Goal: Transaction & Acquisition: Purchase product/service

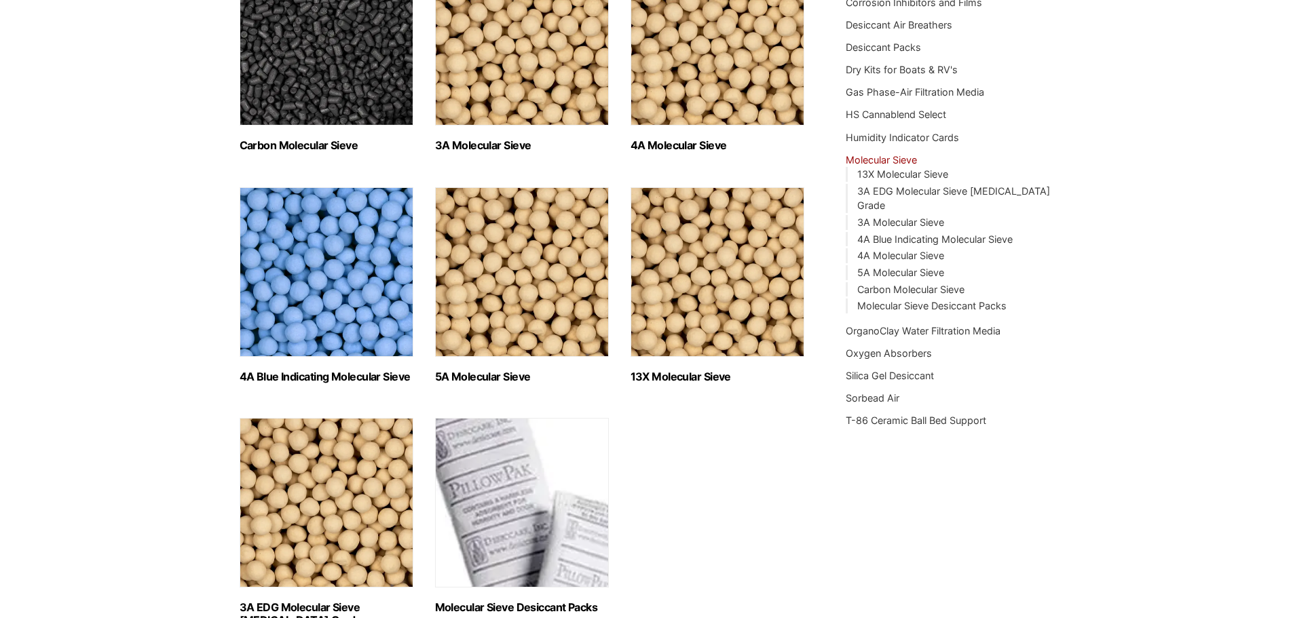
scroll to position [339, 0]
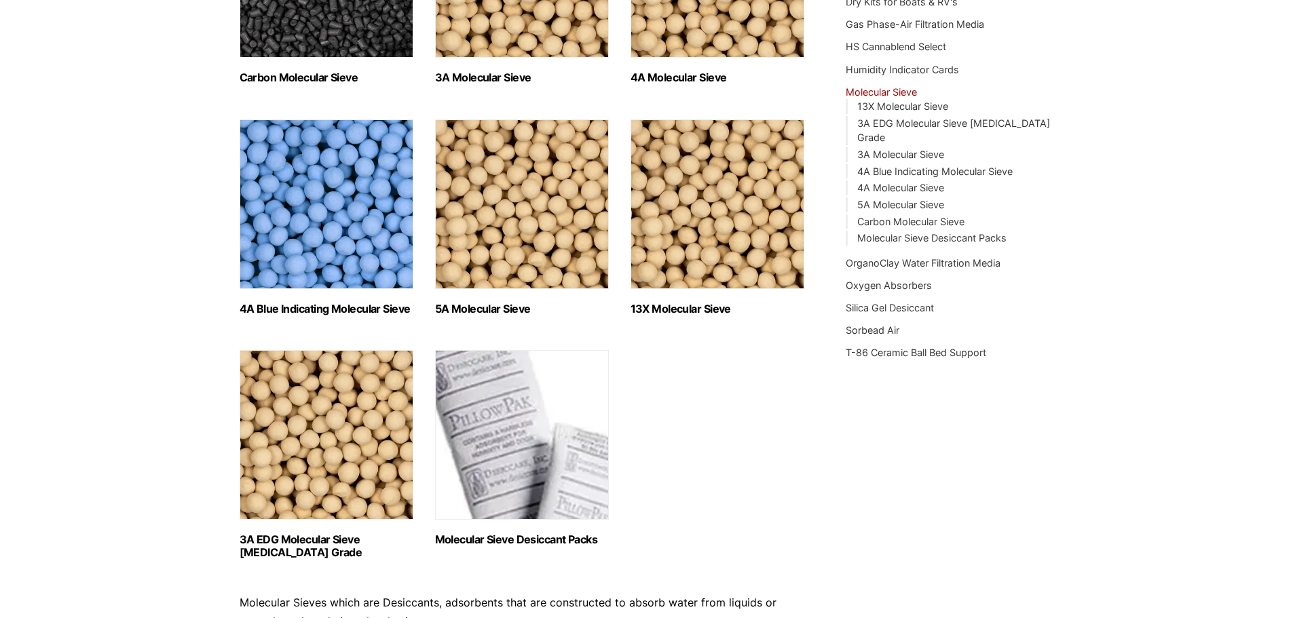
click at [748, 237] on img "Visit product category 13X Molecular Sieve" at bounding box center [717, 204] width 174 height 170
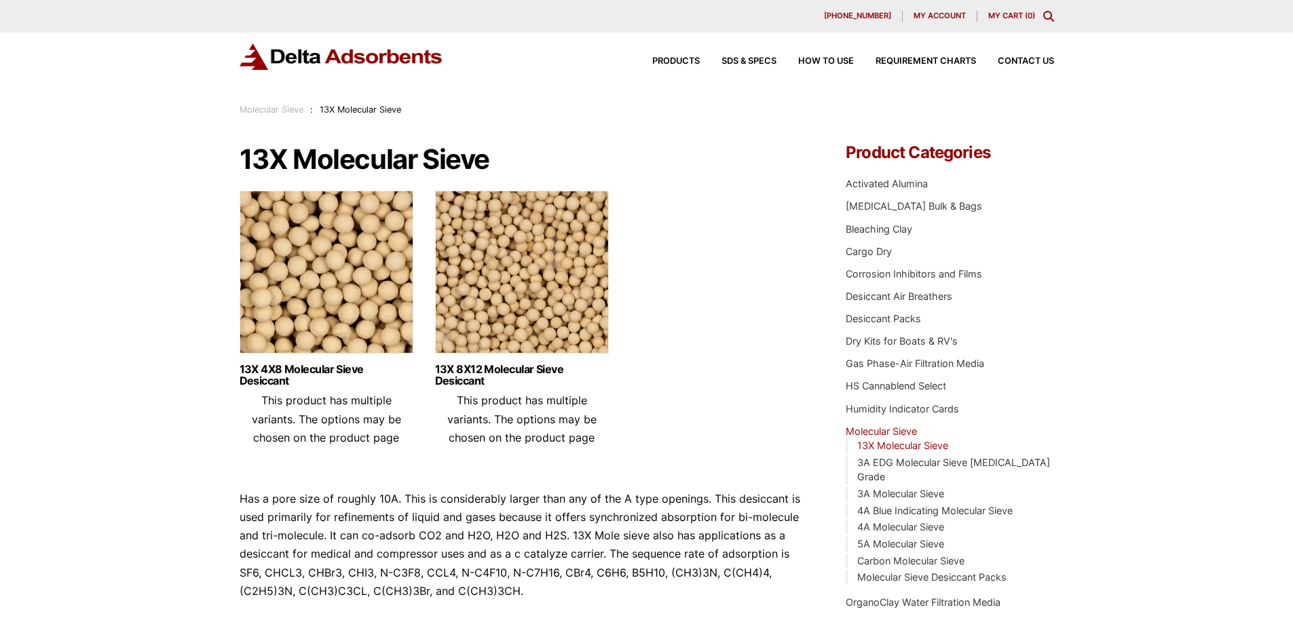
click at [548, 315] on img at bounding box center [522, 276] width 174 height 170
click at [528, 269] on img at bounding box center [522, 276] width 174 height 170
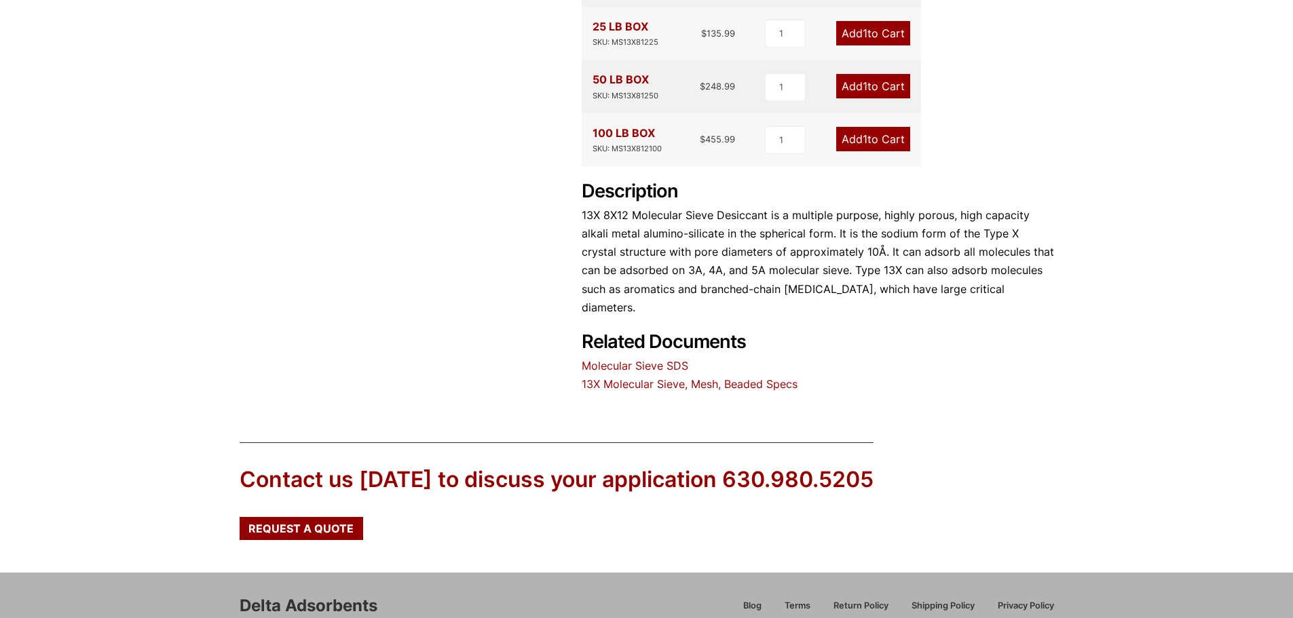
scroll to position [538, 0]
